Goal: Navigation & Orientation: Find specific page/section

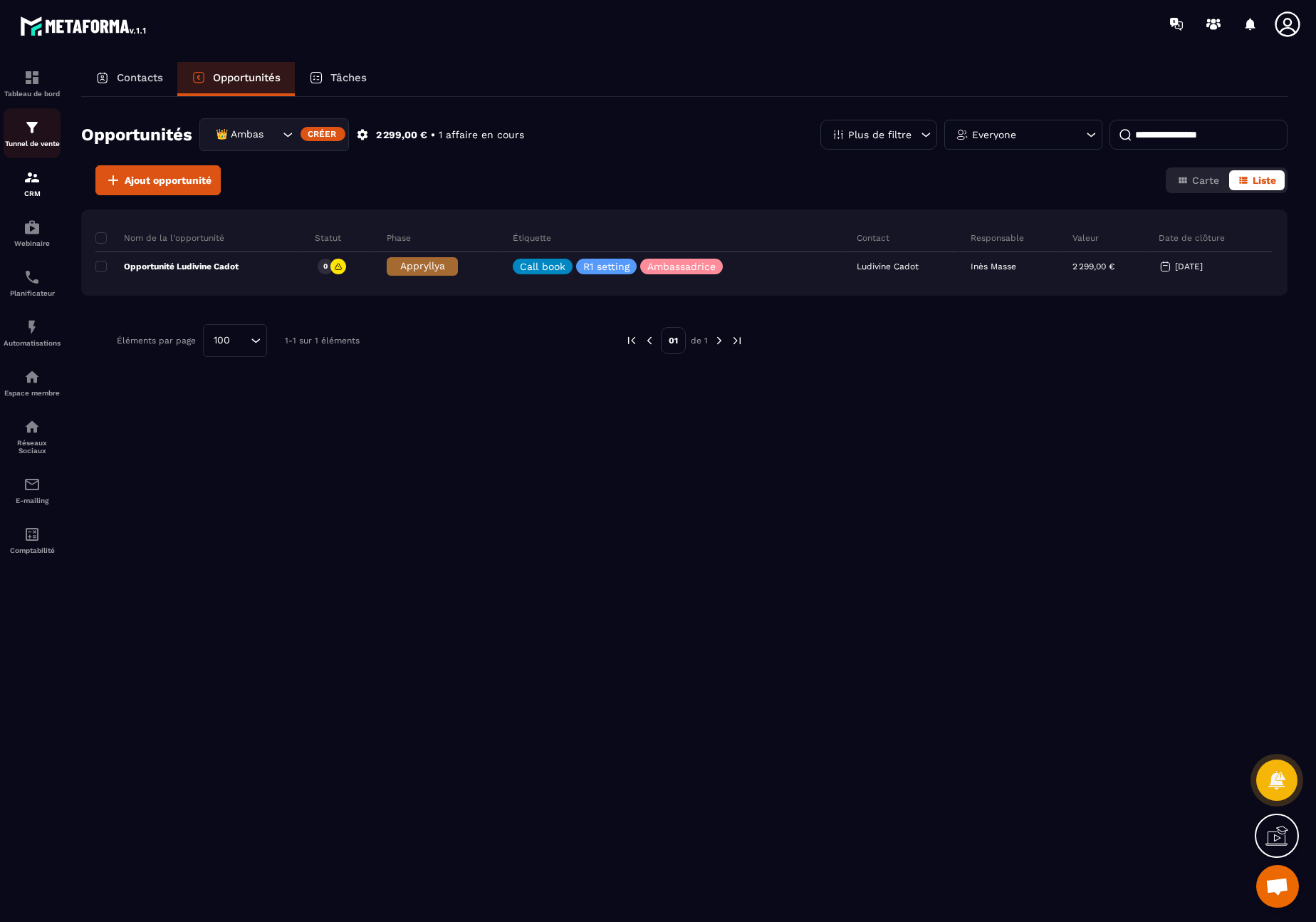
click at [27, 126] on img at bounding box center [32, 127] width 17 height 17
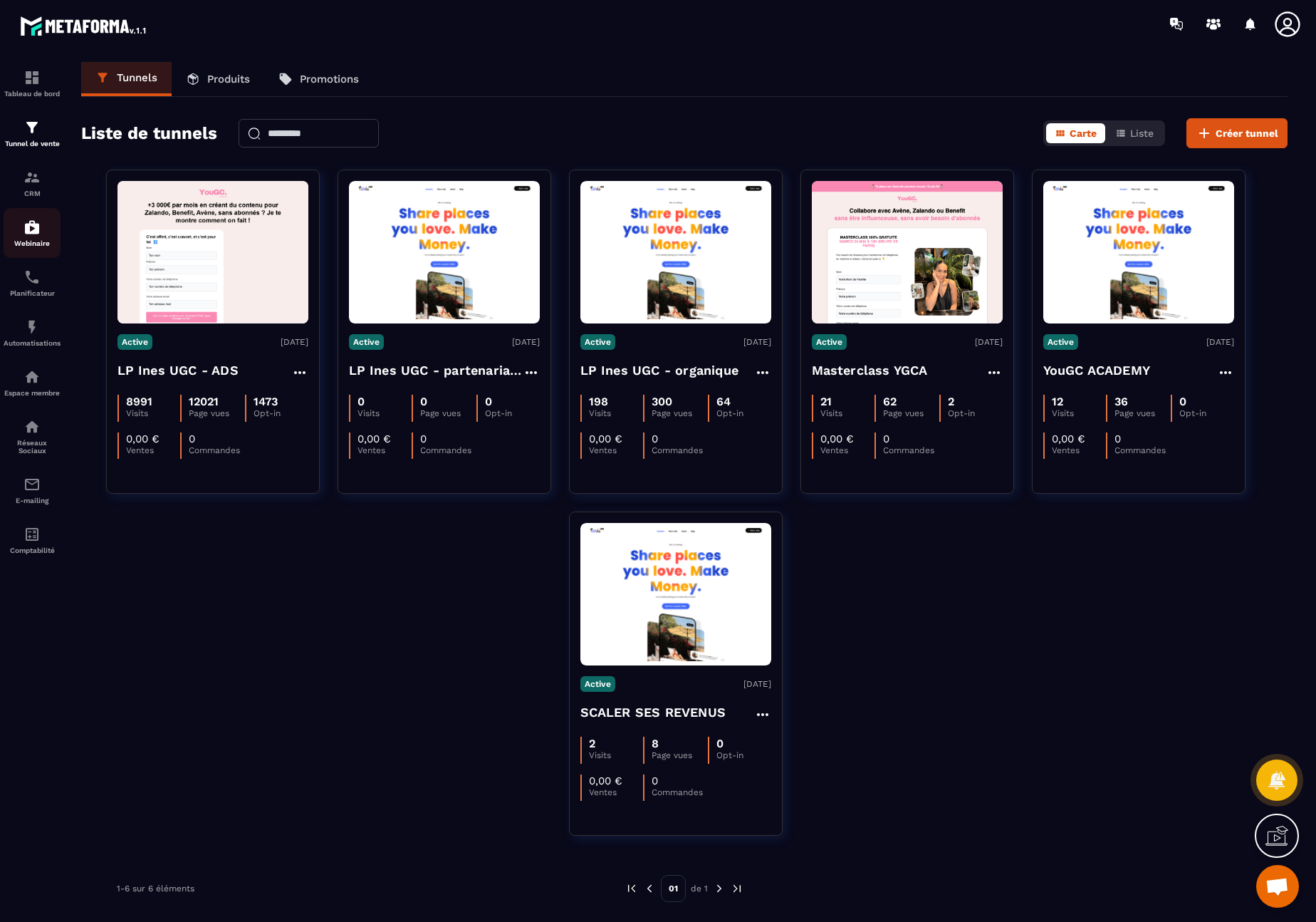
click at [30, 222] on img at bounding box center [32, 227] width 17 height 17
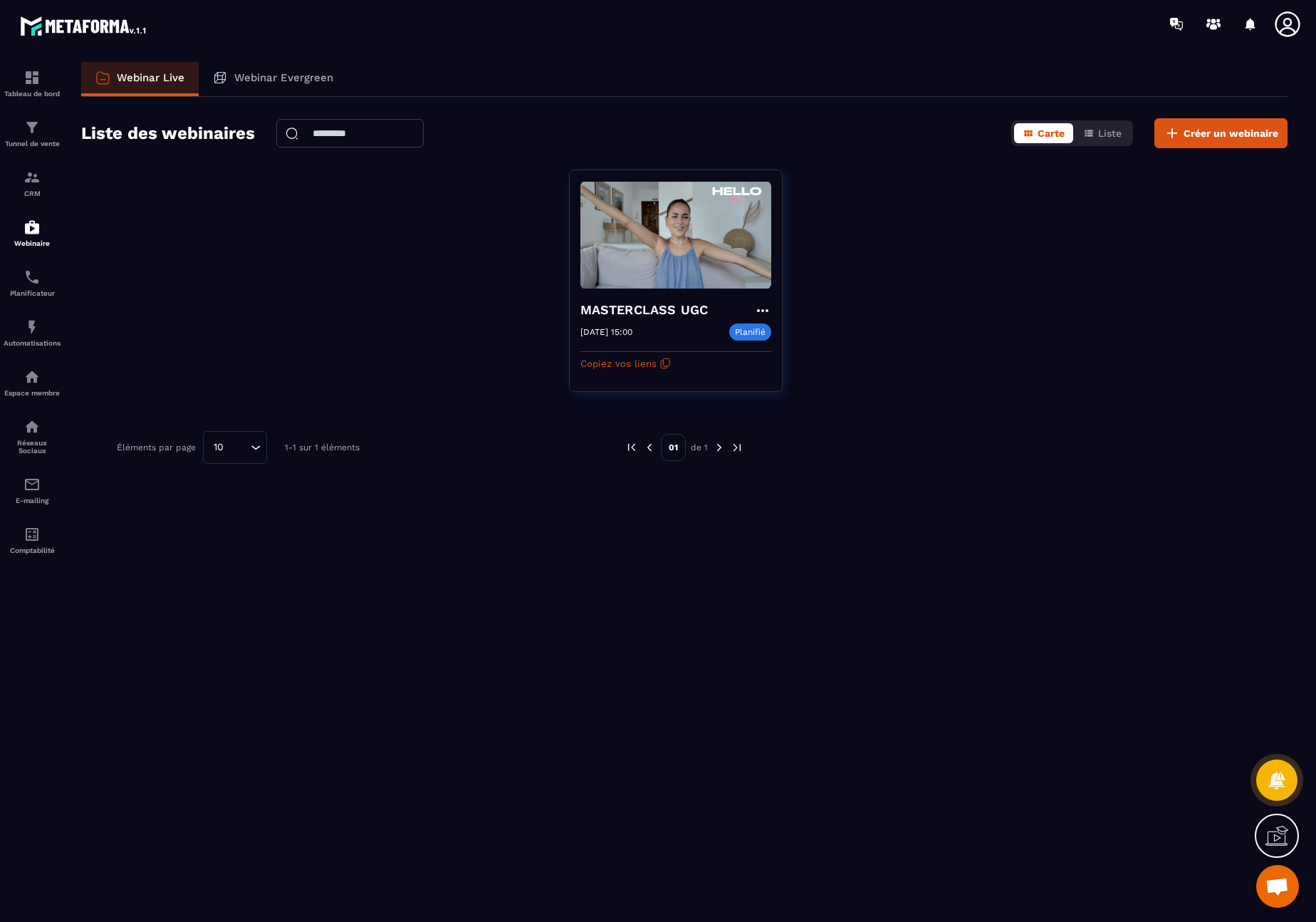
click at [990, 25] on icon at bounding box center [1286, 24] width 25 height 25
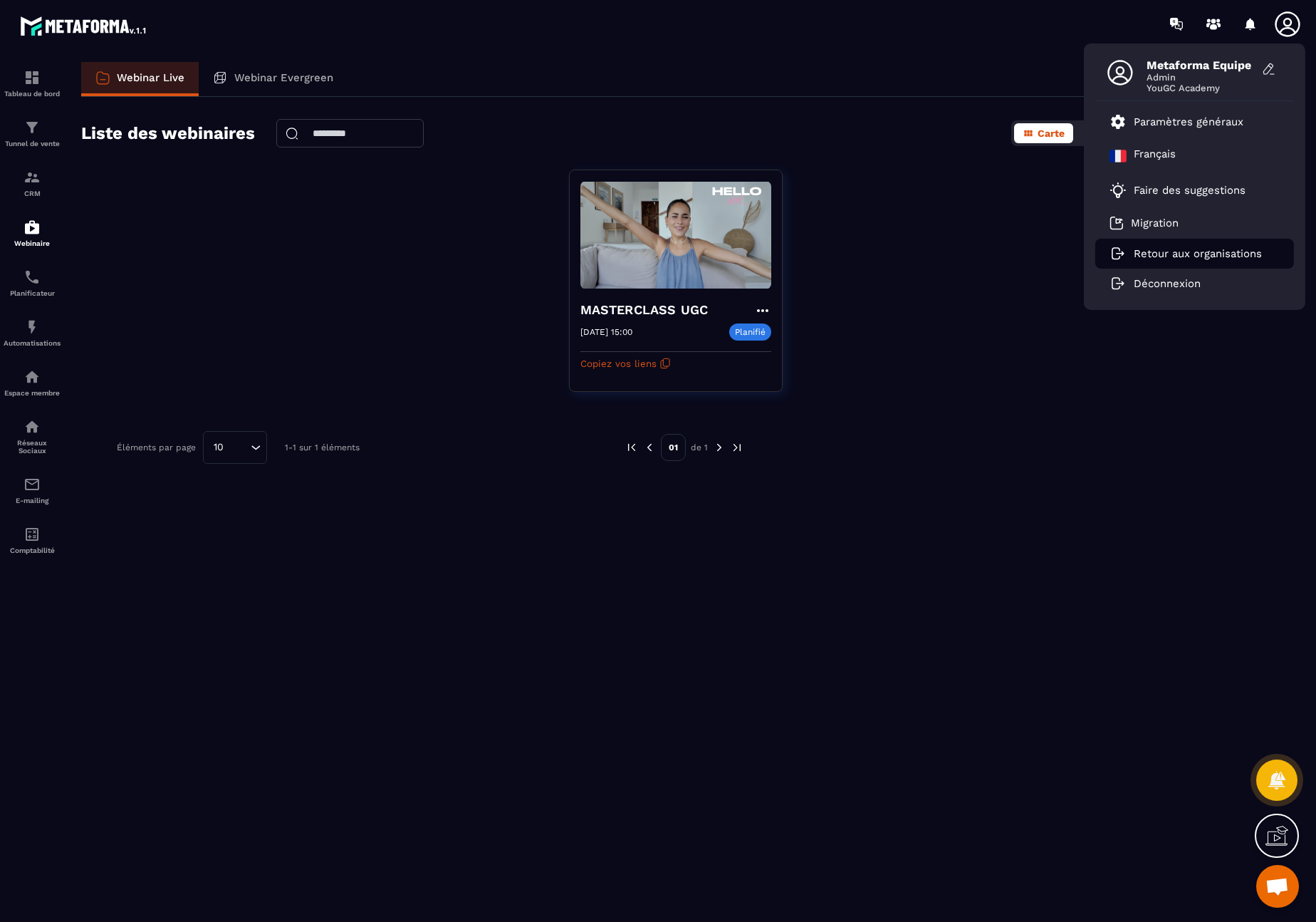
click at [990, 252] on p "Retour aux organisations" at bounding box center [1197, 253] width 128 height 13
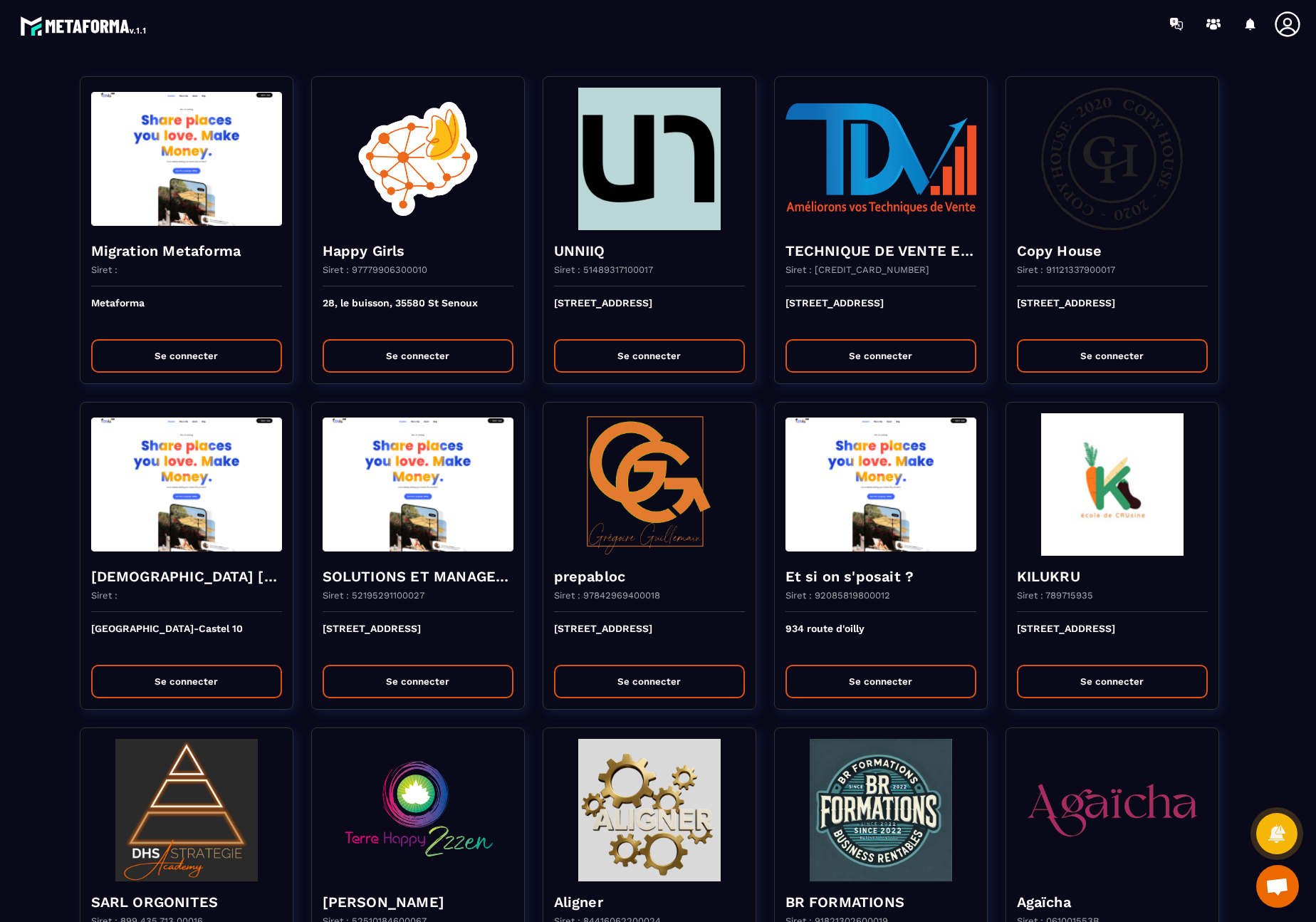
click at [990, 29] on icon at bounding box center [1286, 24] width 25 height 25
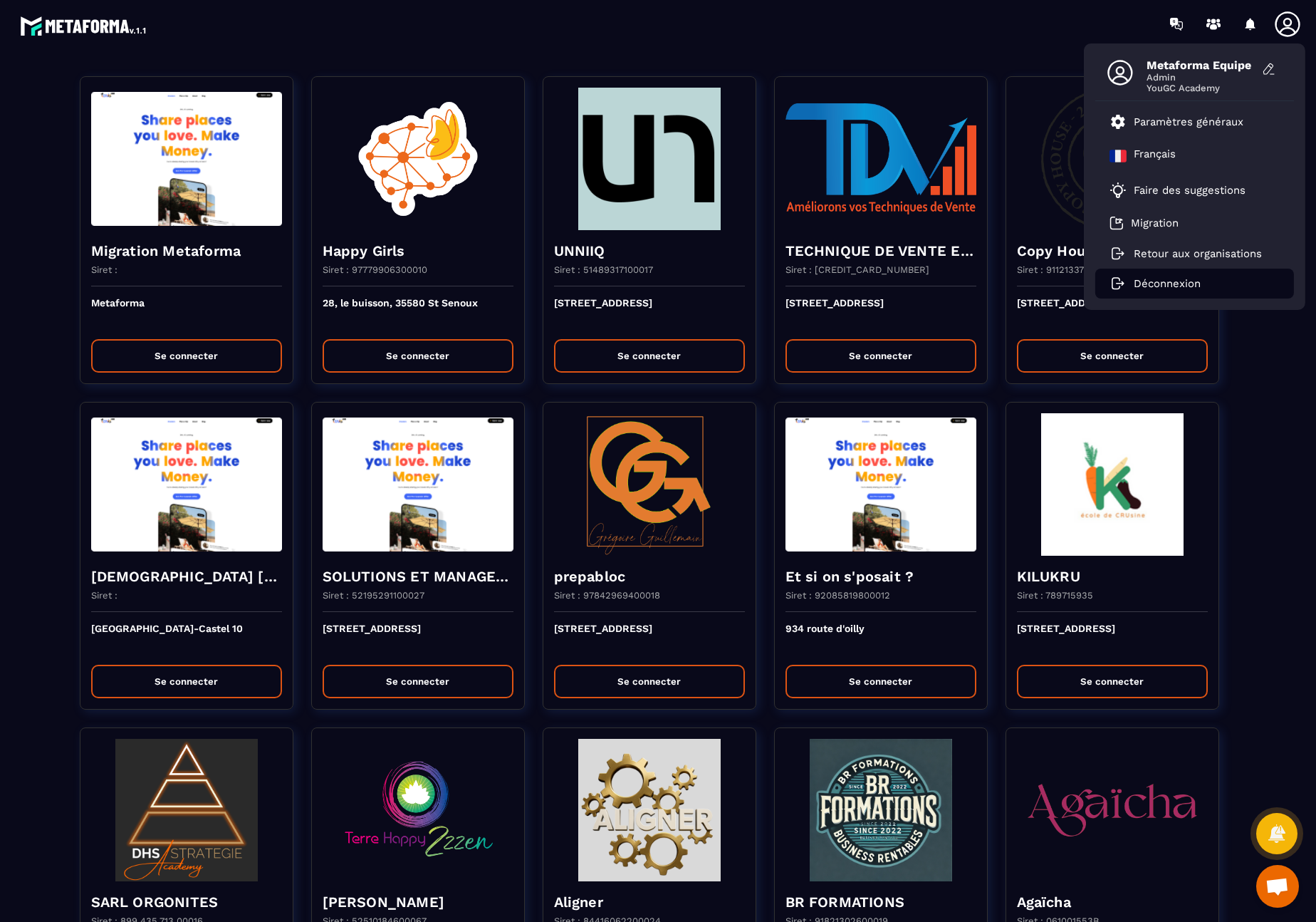
click at [990, 284] on p "Déconnexion" at bounding box center [1167, 283] width 67 height 13
